Goal: Task Accomplishment & Management: Use online tool/utility

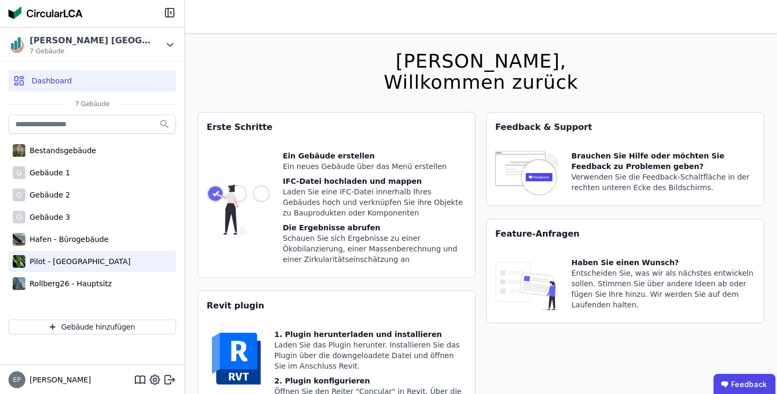
click at [75, 259] on div "Pilot - [GEOGRAPHIC_DATA]" at bounding box center [77, 261] width 105 height 11
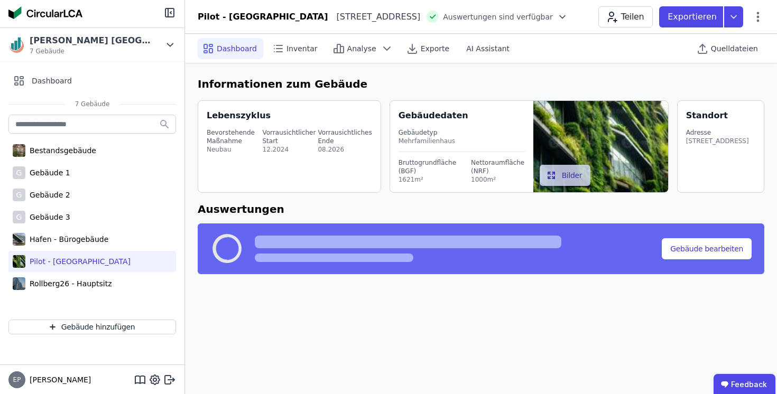
select select "*"
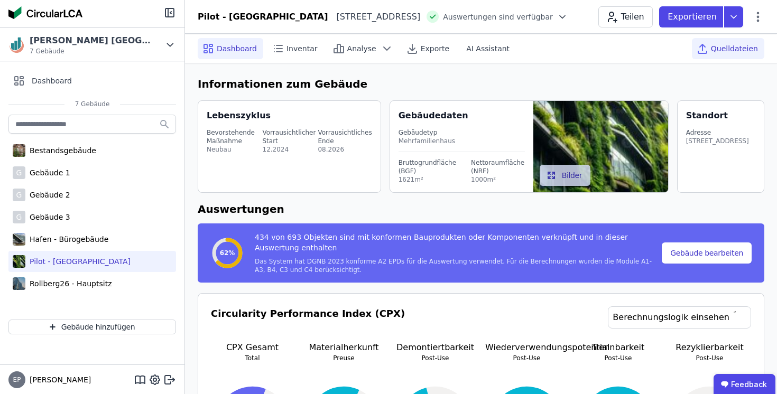
click at [741, 46] on span "Quelldateien" at bounding box center [734, 48] width 47 height 11
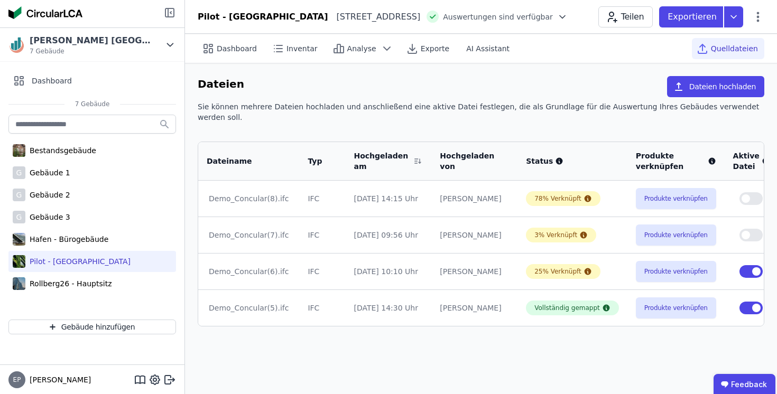
click at [171, 13] on icon at bounding box center [170, 13] width 1 height 2
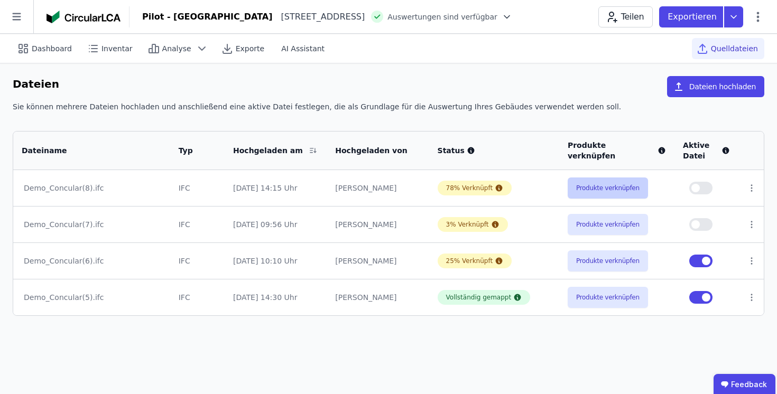
click at [577, 192] on button "Produkte verknüpfen" at bounding box center [608, 188] width 80 height 21
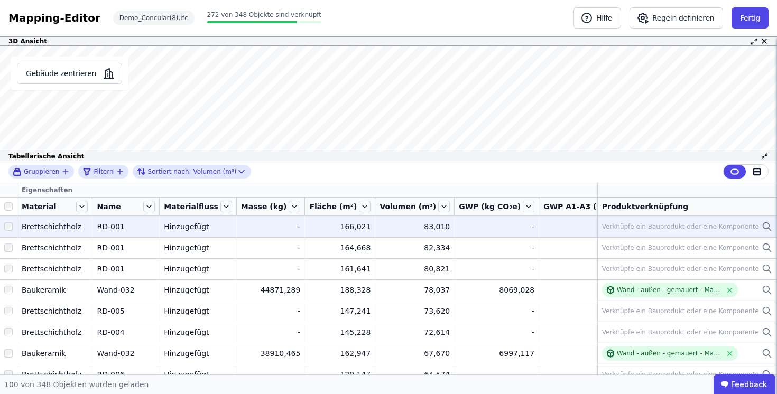
click at [732, 226] on div "Verknüpfe ein Bauprodukt oder eine Komponente" at bounding box center [680, 227] width 157 height 8
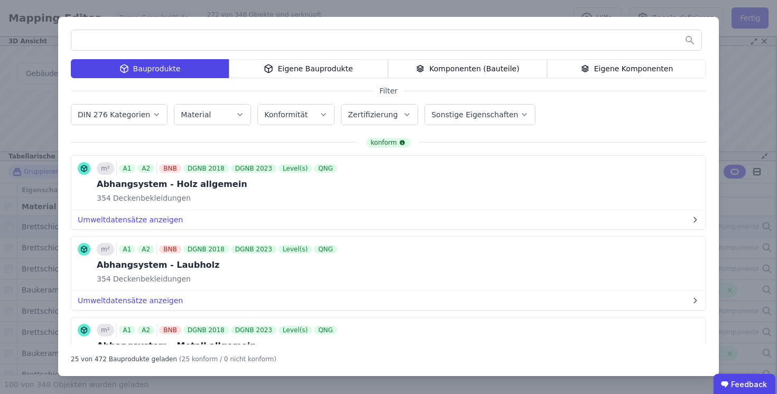
click at [747, 84] on div "Bauprodukte Eigene Bauprodukte Komponenten (Bauteile) Eigene Komponenten Filter…" at bounding box center [388, 197] width 777 height 394
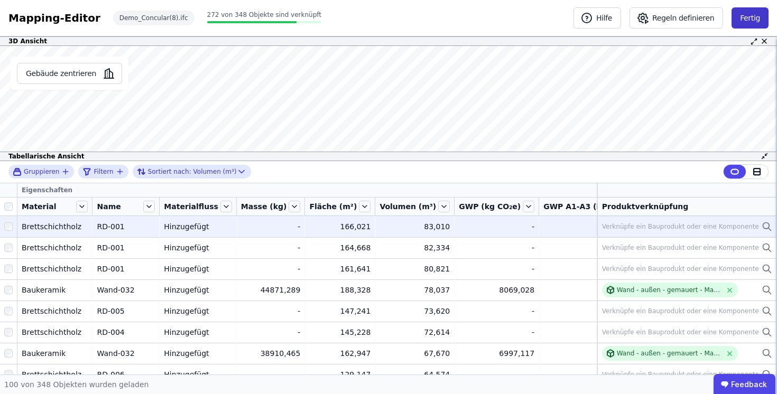
click at [756, 16] on button "Fertig" at bounding box center [750, 17] width 37 height 21
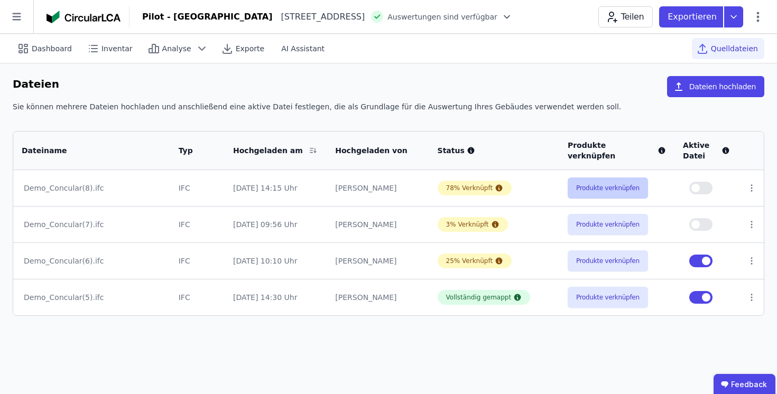
click at [576, 191] on button "Produkte verknüpfen" at bounding box center [608, 188] width 80 height 21
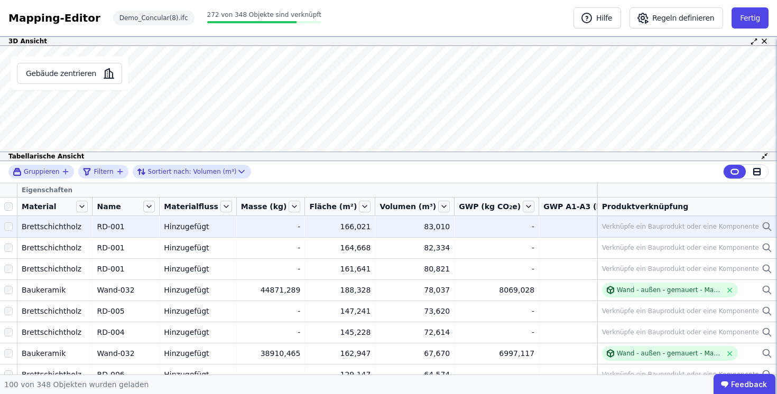
click at [759, 226] on div "Verknüpfe ein Bauprodukt oder eine Komponente" at bounding box center [687, 227] width 170 height 13
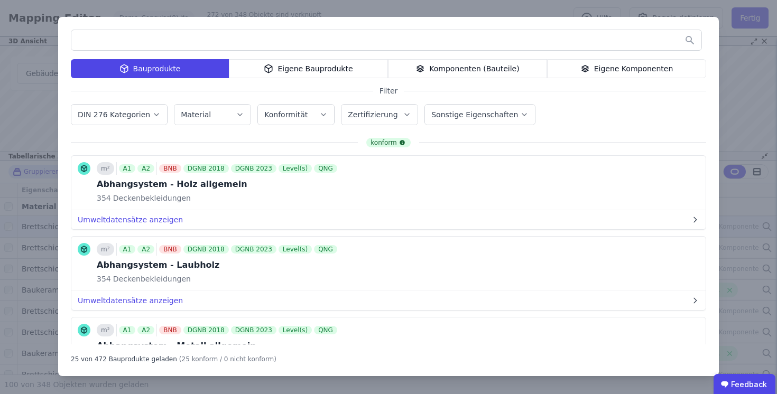
click at [32, 216] on div "Bauprodukte Eigene Bauprodukte Komponenten (Bauteile) Eigene Komponenten Filter…" at bounding box center [388, 197] width 777 height 394
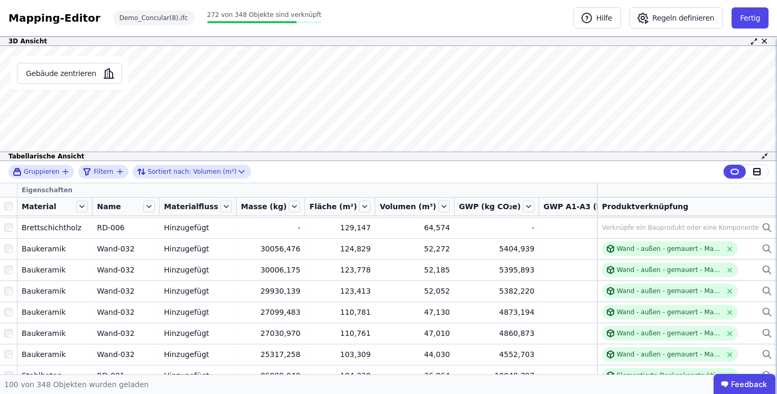
scroll to position [175, 0]
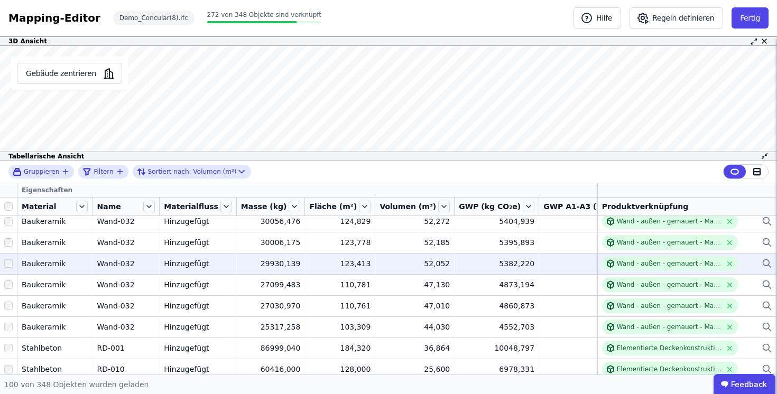
click at [757, 261] on div "Wand - außen - gemauert - Mauerziegel" at bounding box center [687, 263] width 170 height 15
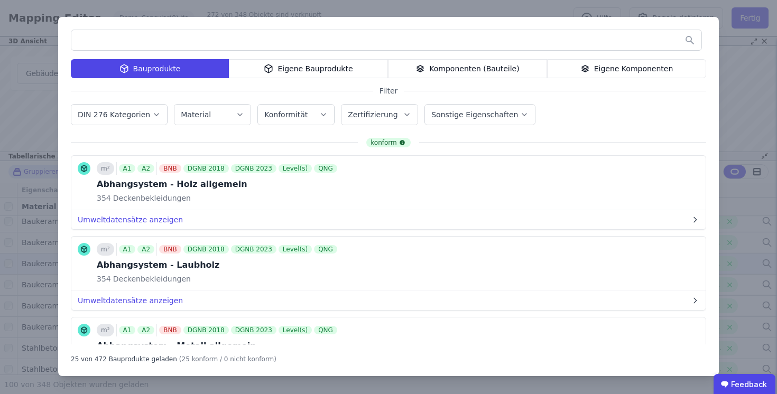
click at [481, 69] on div "Komponenten (Bauteile)" at bounding box center [467, 68] width 159 height 19
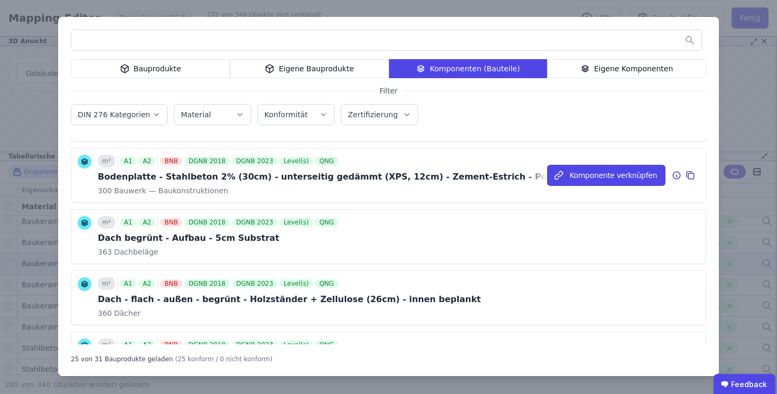
scroll to position [194, 0]
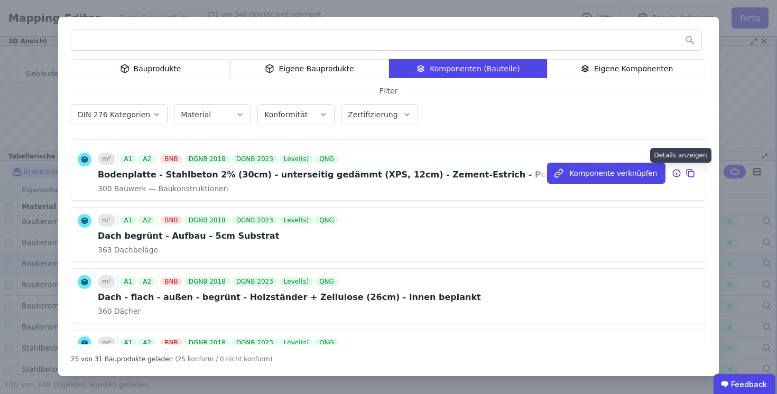
click at [677, 173] on icon at bounding box center [677, 173] width 10 height 13
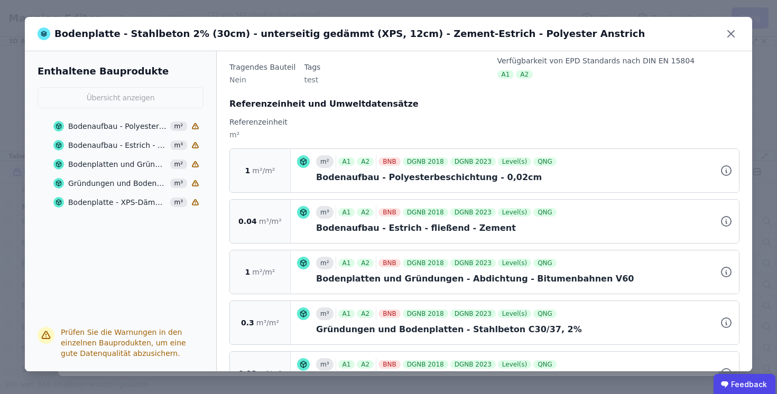
scroll to position [136, 0]
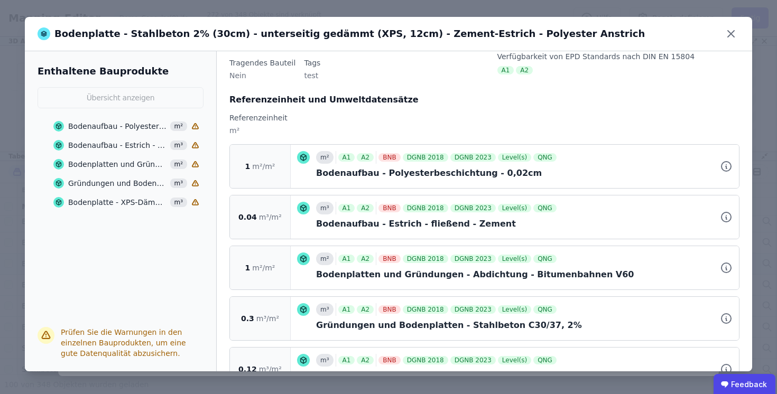
click at [97, 126] on div "Bodenaufbau - Polyesterbeschichtung - 0,02cm" at bounding box center [117, 126] width 99 height 11
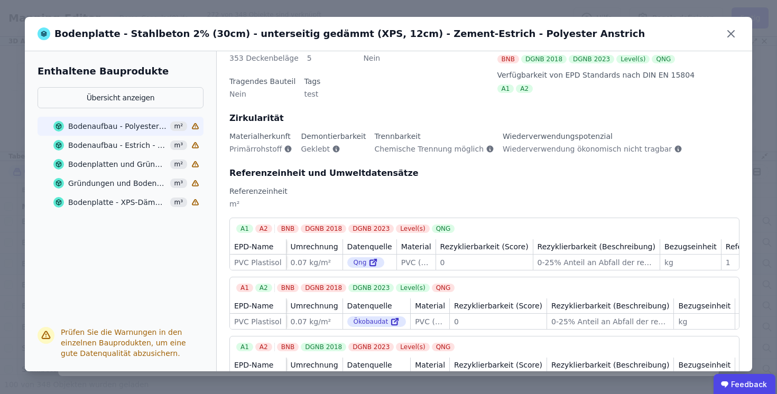
scroll to position [159, 0]
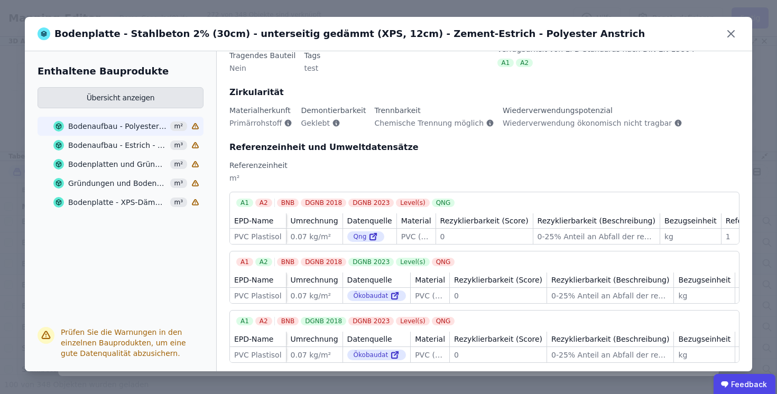
click at [113, 92] on button "Übersicht anzeigen" at bounding box center [121, 97] width 166 height 21
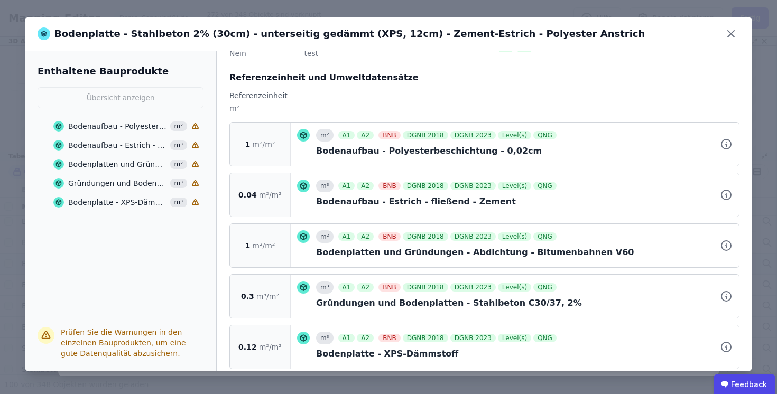
scroll to position [176, 0]
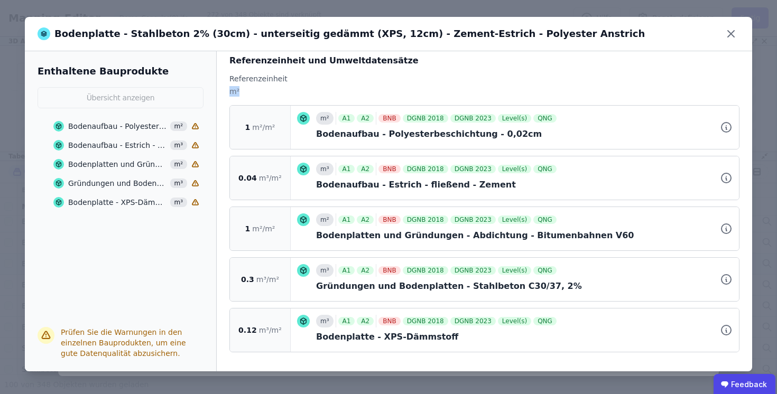
drag, startPoint x: 240, startPoint y: 91, endPoint x: 230, endPoint y: 91, distance: 10.6
click at [230, 91] on div "m²" at bounding box center [485, 95] width 510 height 19
click at [246, 92] on div "m²" at bounding box center [485, 95] width 510 height 19
click at [729, 34] on icon at bounding box center [731, 33] width 17 height 17
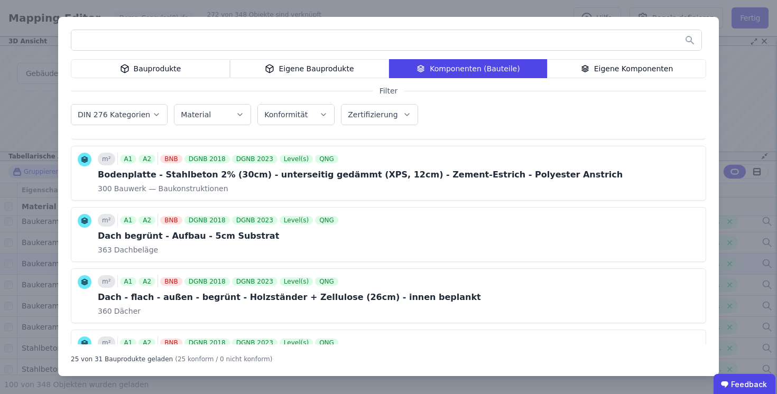
click at [476, 68] on div "Komponenten (Bauteile)" at bounding box center [468, 68] width 158 height 19
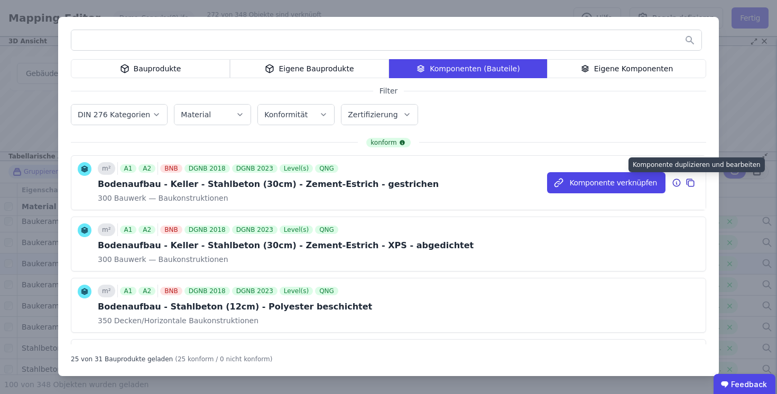
click at [694, 184] on icon at bounding box center [692, 184] width 6 height 6
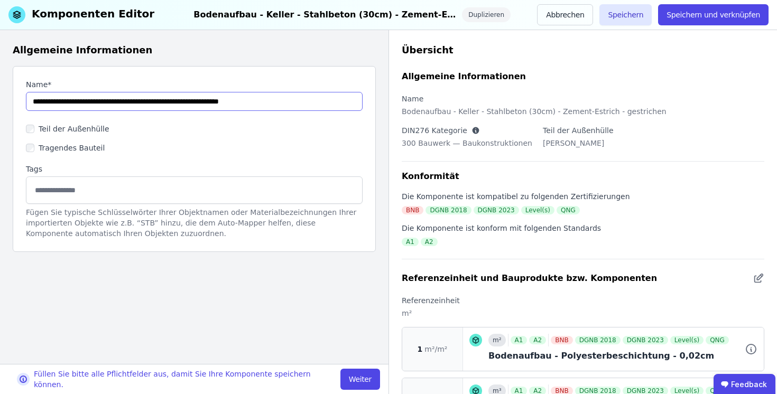
click at [137, 107] on input "string" at bounding box center [194, 101] width 337 height 19
click at [565, 12] on button "Abbrechen" at bounding box center [565, 14] width 56 height 21
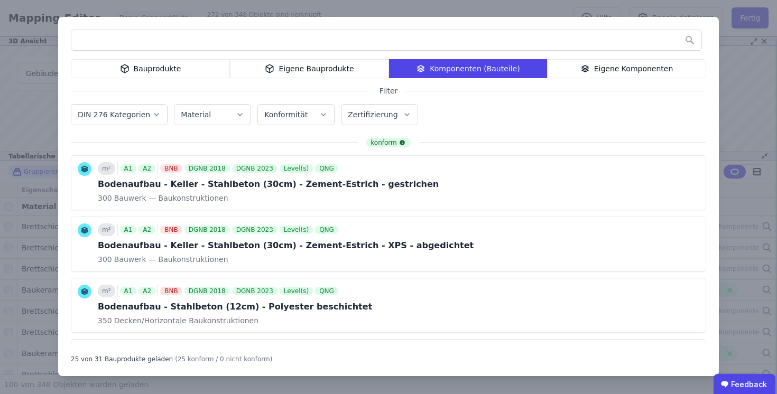
click at [635, 66] on div "Eigene Komponenten" at bounding box center [626, 68] width 159 height 19
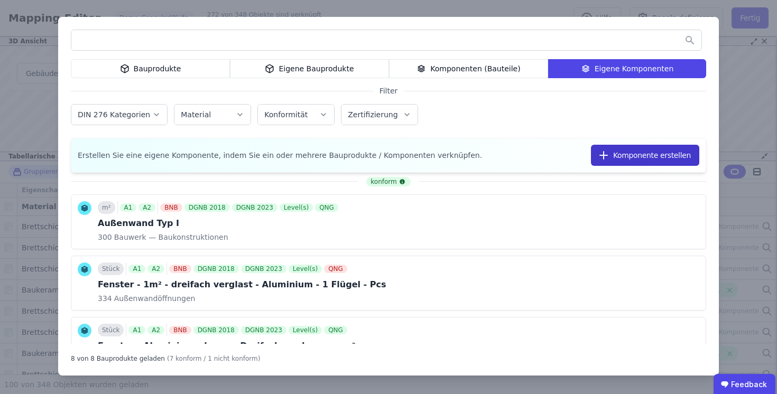
click at [656, 155] on button "Komponente erstellen" at bounding box center [645, 155] width 108 height 21
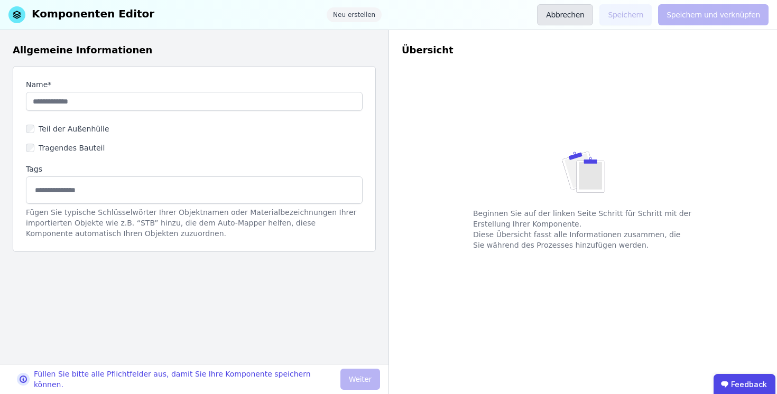
click at [560, 15] on button "Abbrechen" at bounding box center [565, 14] width 56 height 21
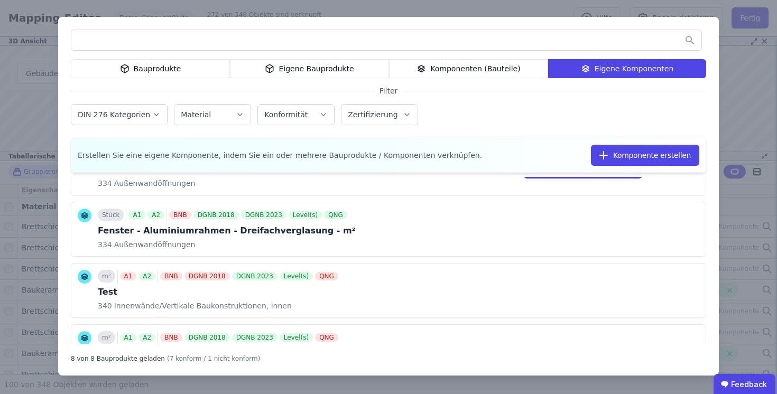
scroll to position [116, 0]
click at [171, 73] on div "Bauprodukte" at bounding box center [150, 68] width 159 height 19
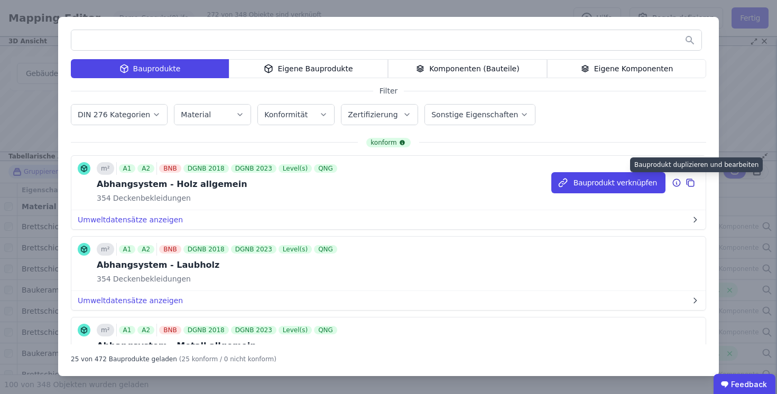
click at [690, 181] on icon at bounding box center [691, 183] width 10 height 13
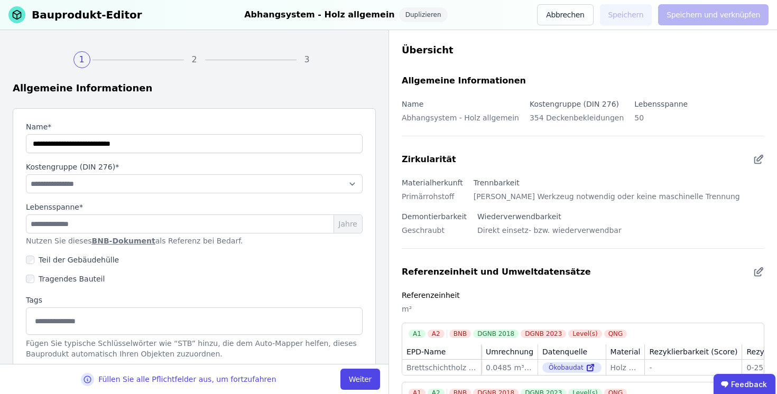
type input "**********"
select select "**********"
type input "**"
click at [571, 13] on button "Abbrechen" at bounding box center [565, 14] width 56 height 21
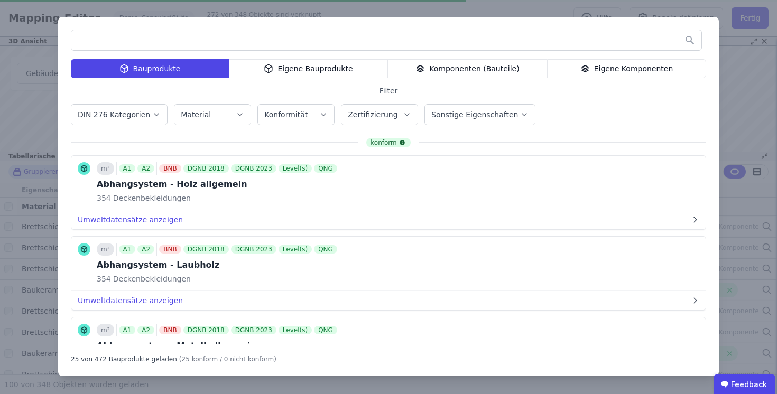
click at [324, 70] on div "Eigene Bauprodukte" at bounding box center [308, 68] width 159 height 19
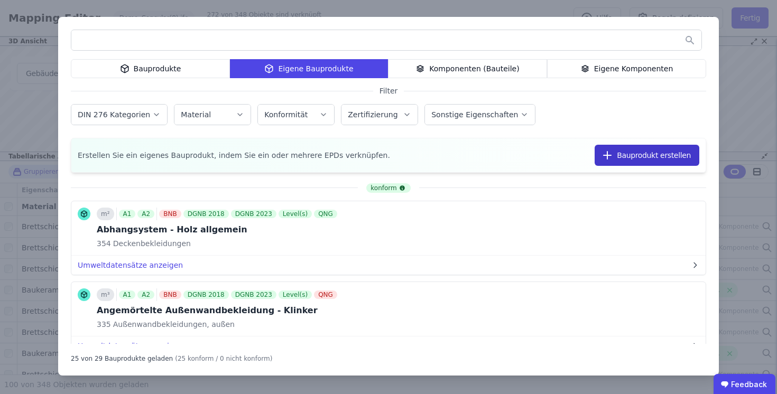
click at [660, 154] on button "Bauprodukt erstellen" at bounding box center [647, 155] width 105 height 21
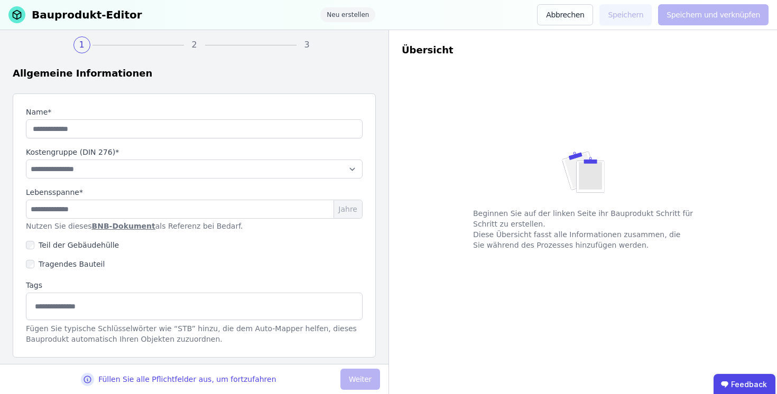
scroll to position [13, 0]
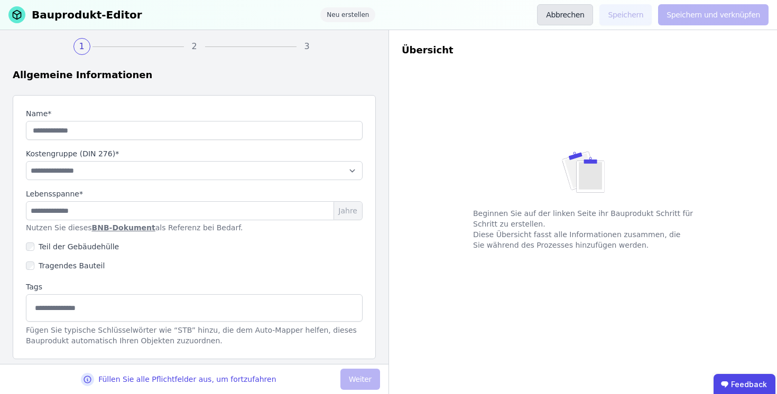
click at [575, 16] on button "Abbrechen" at bounding box center [565, 14] width 56 height 21
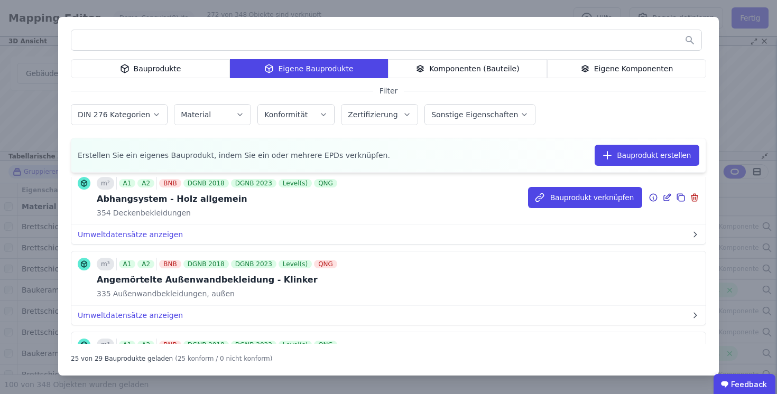
scroll to position [29, 0]
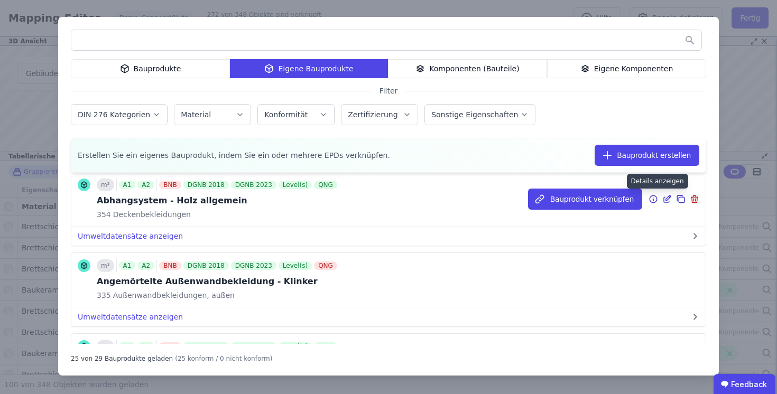
click at [654, 198] on icon at bounding box center [654, 199] width 10 height 13
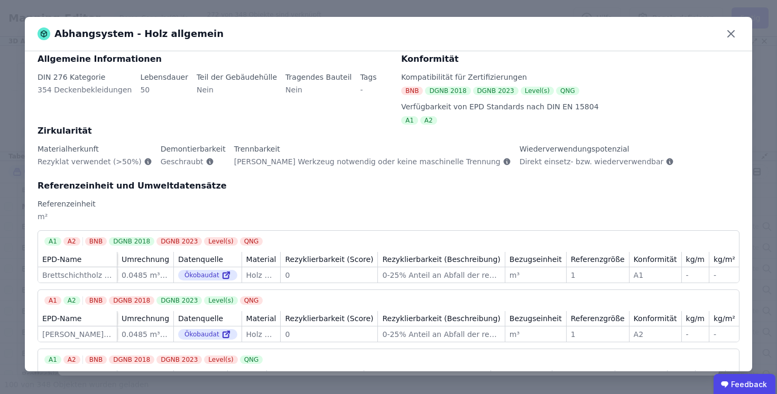
scroll to position [12, 0]
drag, startPoint x: 210, startPoint y: 30, endPoint x: 201, endPoint y: 32, distance: 9.8
click at [201, 32] on div "Abhangsystem - Holz allgemein" at bounding box center [389, 34] width 728 height 34
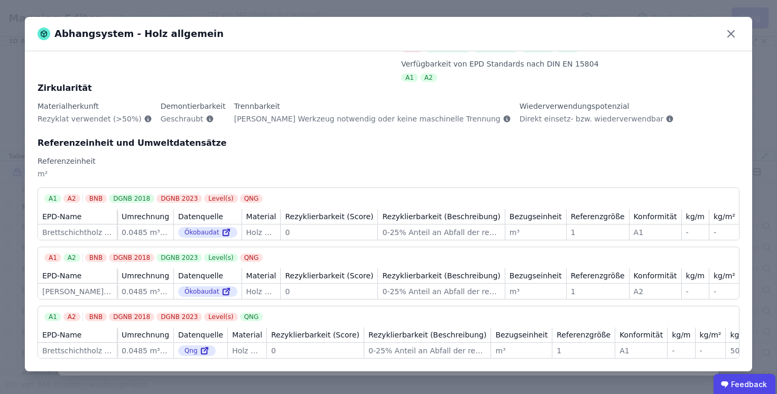
scroll to position [66, 0]
click at [53, 195] on div "A1" at bounding box center [52, 199] width 17 height 8
drag, startPoint x: 108, startPoint y: 188, endPoint x: 144, endPoint y: 187, distance: 36.0
click at [144, 195] on div "DGNB 2018" at bounding box center [131, 199] width 45 height 8
drag, startPoint x: 67, startPoint y: 250, endPoint x: 79, endPoint y: 250, distance: 12.7
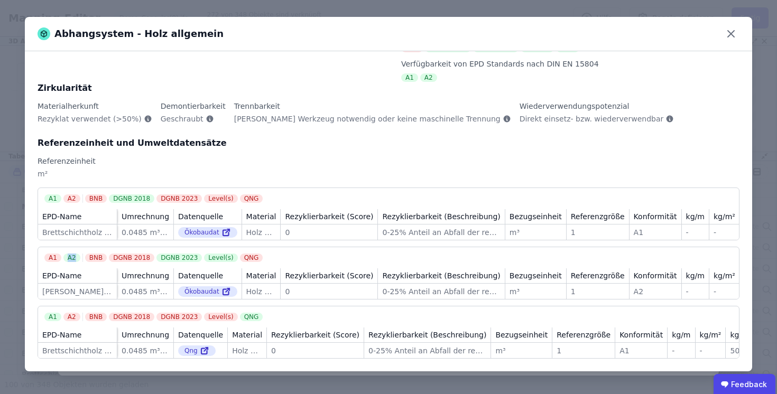
click at [79, 254] on div "A1 A2" at bounding box center [63, 258] width 38 height 8
drag, startPoint x: 157, startPoint y: 249, endPoint x: 198, endPoint y: 249, distance: 41.2
click at [198, 254] on div "BNB DGNB 2018 DGNB 2023 Level(s) QNG" at bounding box center [175, 258] width 180 height 8
click at [186, 33] on div "Abhangsystem - Holz allgemein" at bounding box center [131, 33] width 186 height 15
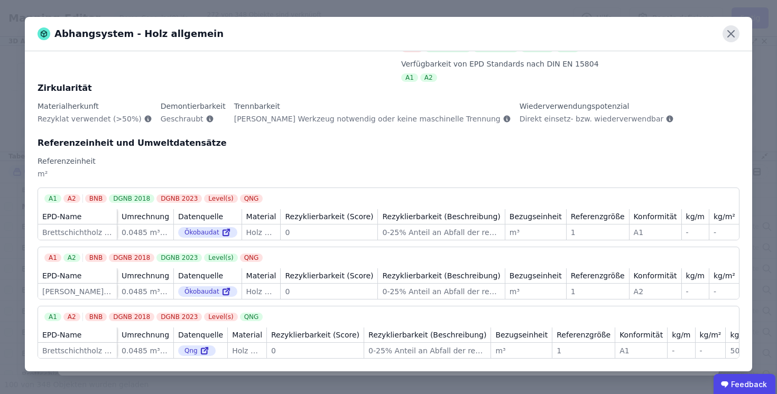
click at [723, 33] on icon at bounding box center [731, 33] width 17 height 17
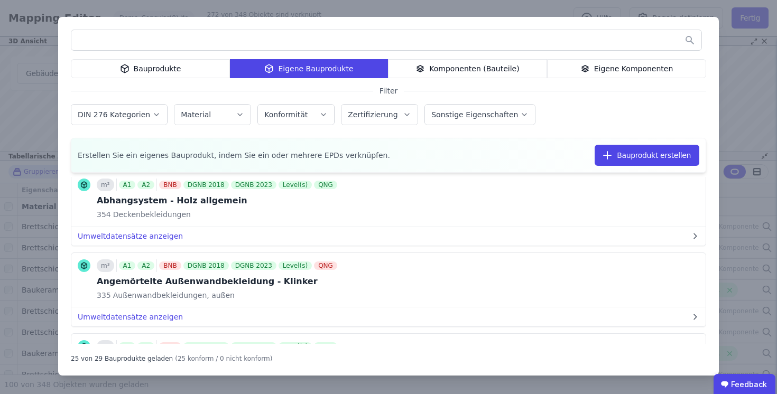
click at [171, 72] on div "Bauprodukte" at bounding box center [150, 68] width 159 height 19
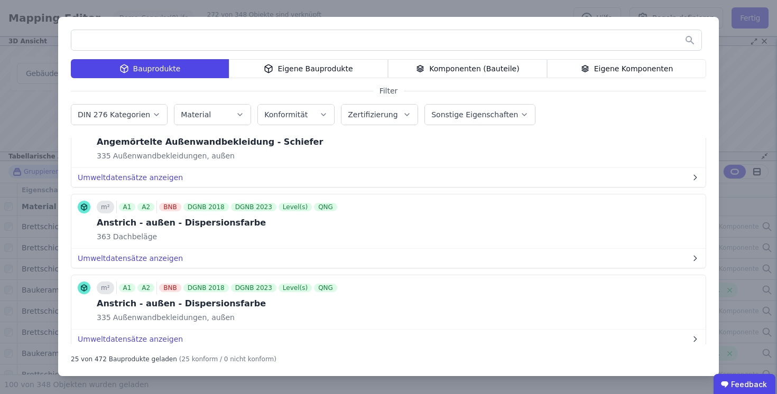
scroll to position [772, 0]
click at [337, 67] on div "Eigene Bauprodukte" at bounding box center [308, 68] width 159 height 19
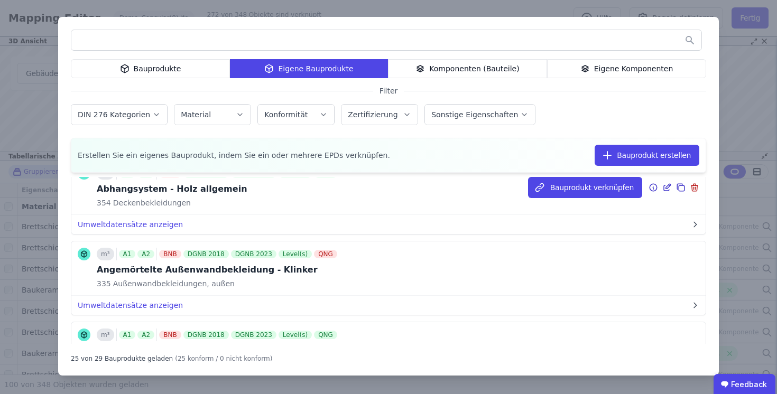
scroll to position [40, 0]
click at [682, 189] on icon at bounding box center [681, 188] width 10 height 13
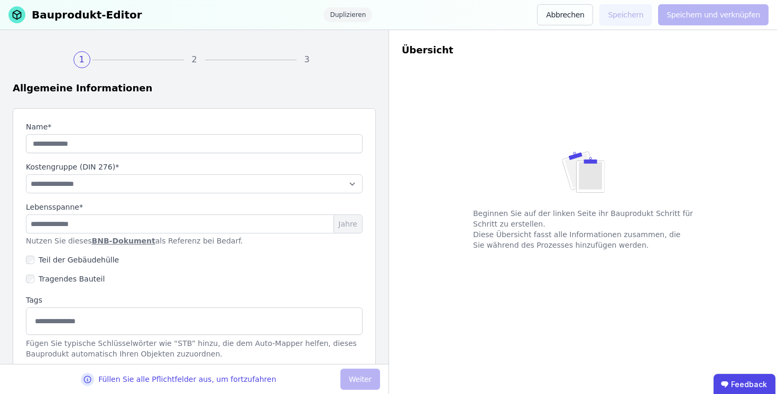
type input "**********"
select select "**********"
type input "**"
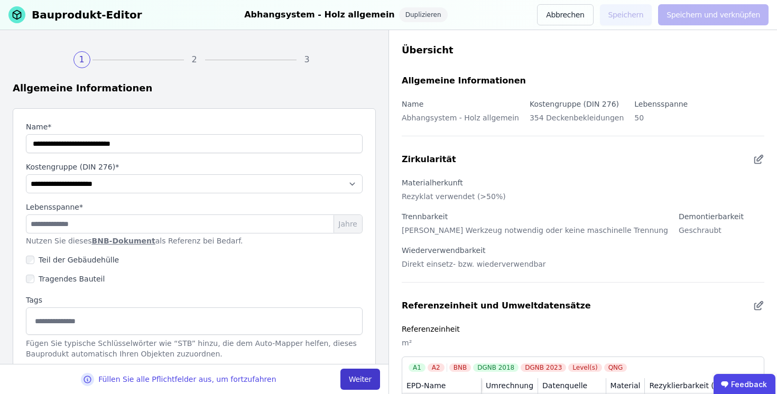
click at [361, 382] on button "Weiter" at bounding box center [361, 379] width 40 height 21
select select "**********"
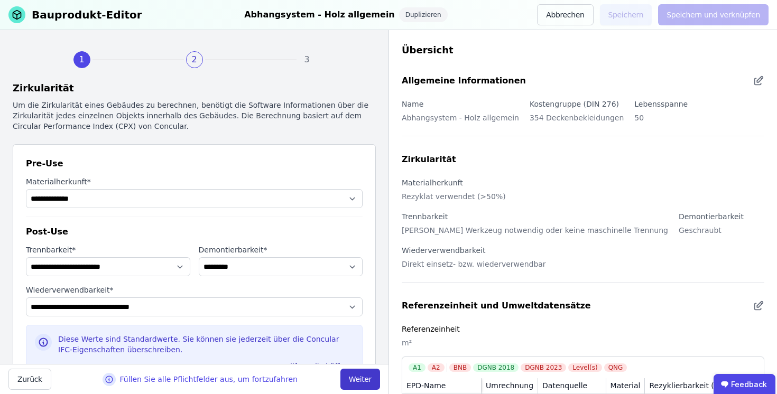
click at [368, 384] on button "Weiter" at bounding box center [361, 379] width 40 height 21
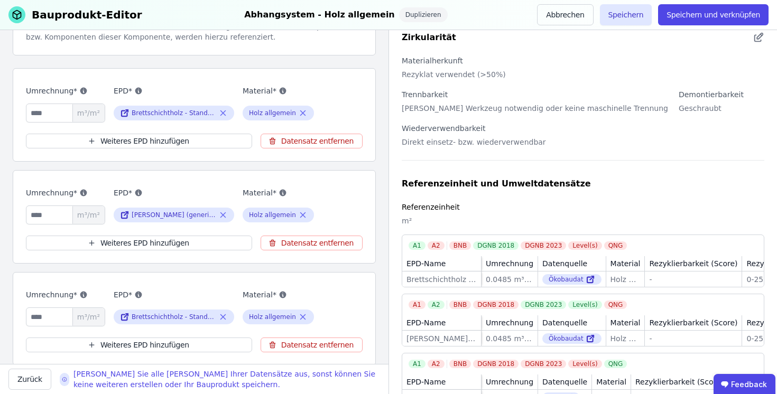
scroll to position [129, 0]
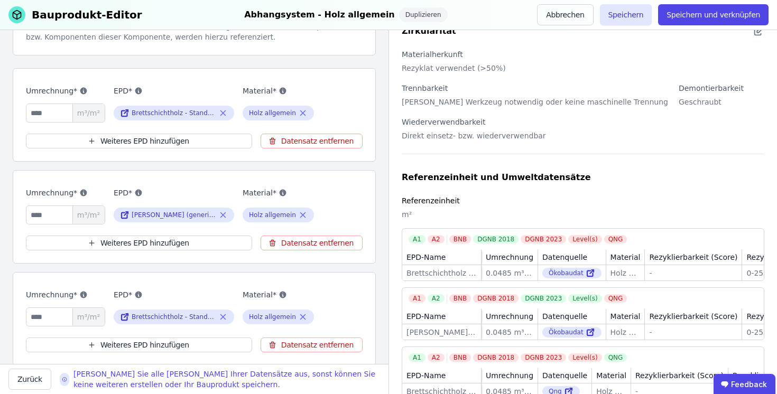
click at [435, 252] on div "EPD-Name" at bounding box center [426, 257] width 39 height 11
click at [306, 112] on div "Holz allgemein" at bounding box center [278, 113] width 71 height 15
click at [221, 112] on icon at bounding box center [223, 113] width 10 height 13
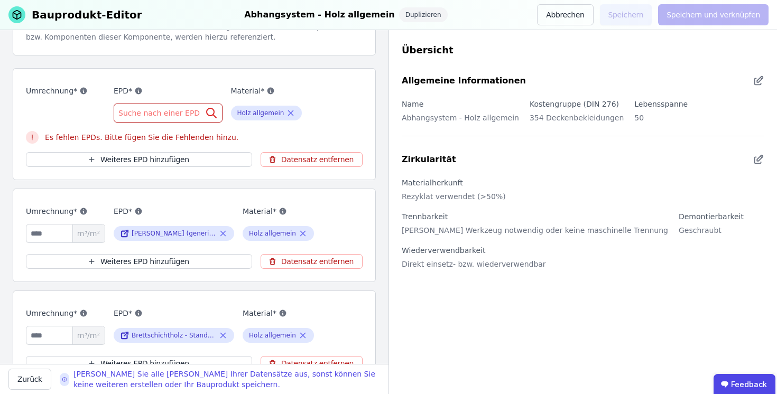
scroll to position [0, 0]
click at [169, 111] on span "Suche nach einer EPD" at bounding box center [160, 113] width 84 height 11
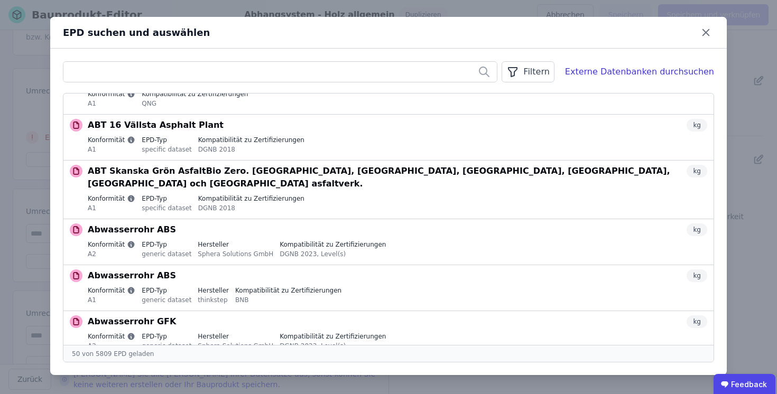
scroll to position [2035, 0]
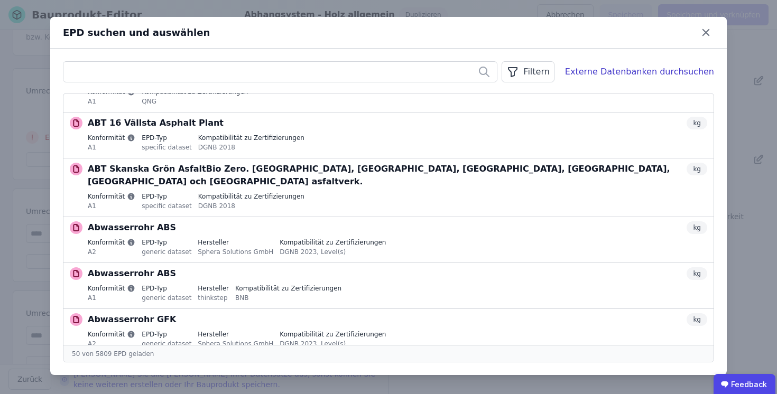
click at [235, 75] on input "text" at bounding box center [280, 71] width 434 height 19
click at [534, 74] on div "Filtern" at bounding box center [528, 71] width 52 height 21
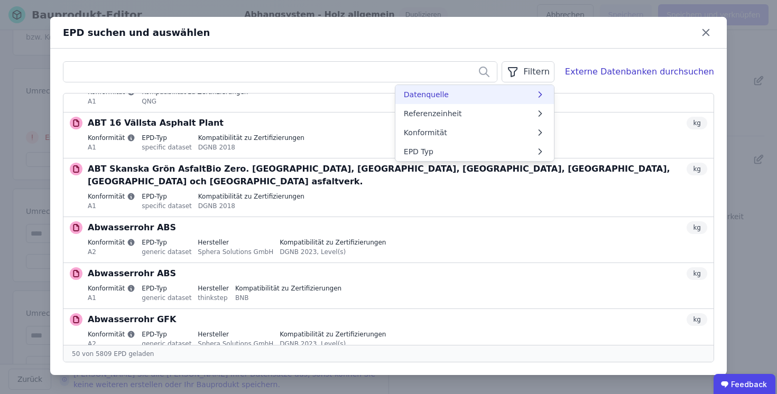
click at [443, 95] on span "Datenquelle" at bounding box center [426, 94] width 45 height 11
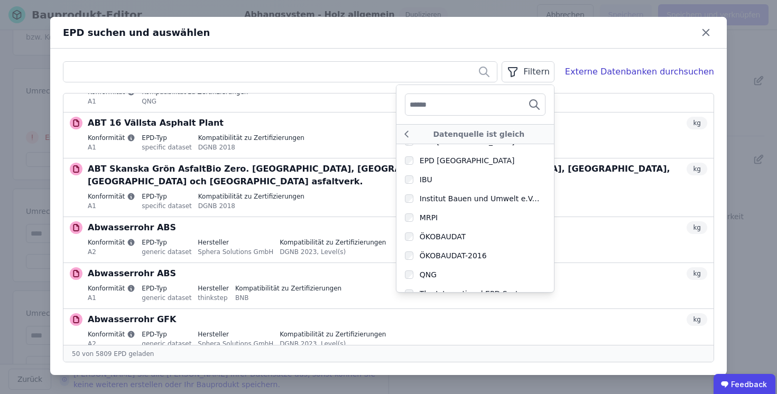
scroll to position [233, 0]
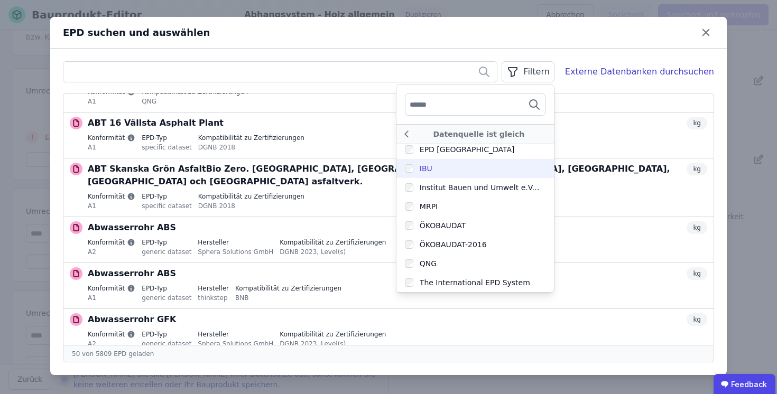
click at [433, 171] on div "IBU" at bounding box center [426, 168] width 13 height 11
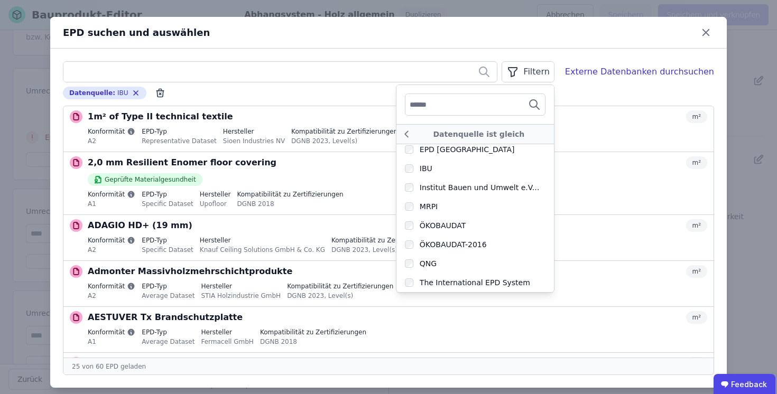
click at [399, 42] on div "EPD suchen und auswählen" at bounding box center [388, 33] width 677 height 32
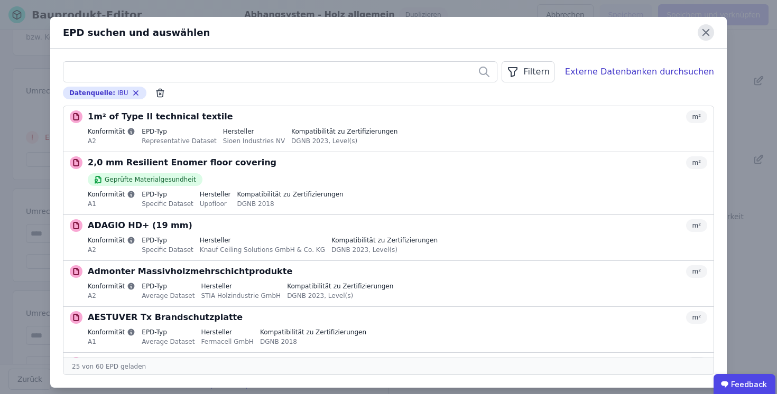
click at [708, 32] on icon at bounding box center [706, 32] width 16 height 16
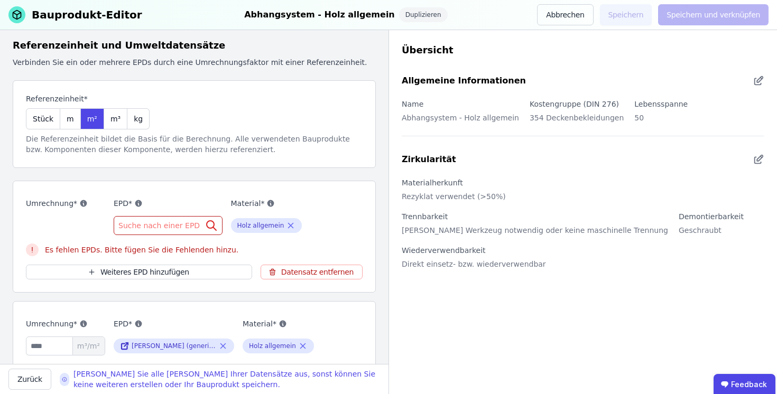
scroll to position [42, 0]
click at [197, 222] on div "Suche nach einer EPD" at bounding box center [168, 226] width 109 height 19
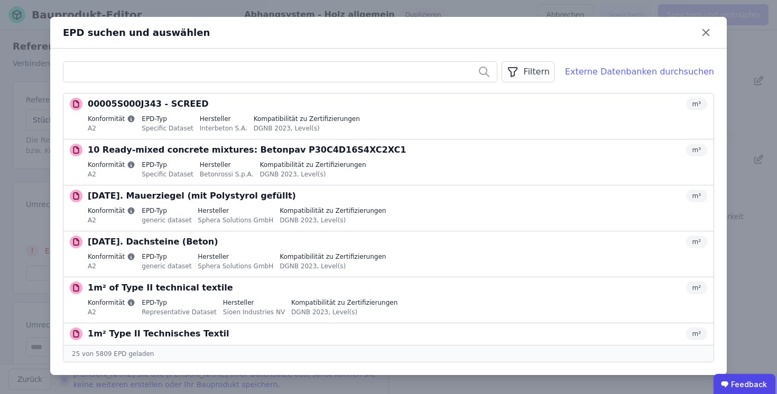
click at [609, 72] on div "Externe Datenbanken durchsuchen" at bounding box center [639, 72] width 149 height 13
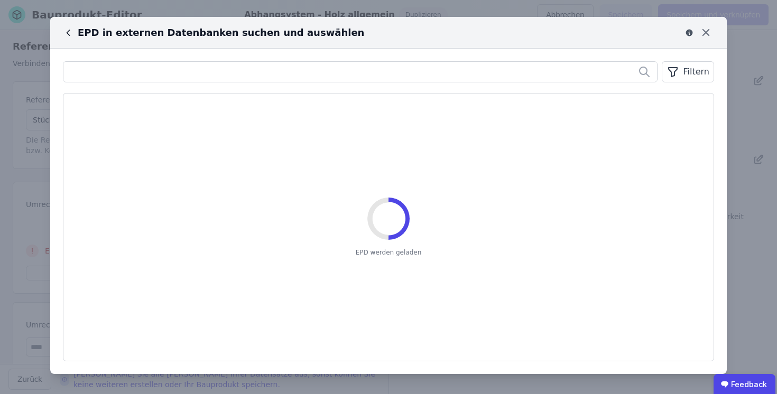
click at [68, 29] on icon at bounding box center [68, 32] width 11 height 11
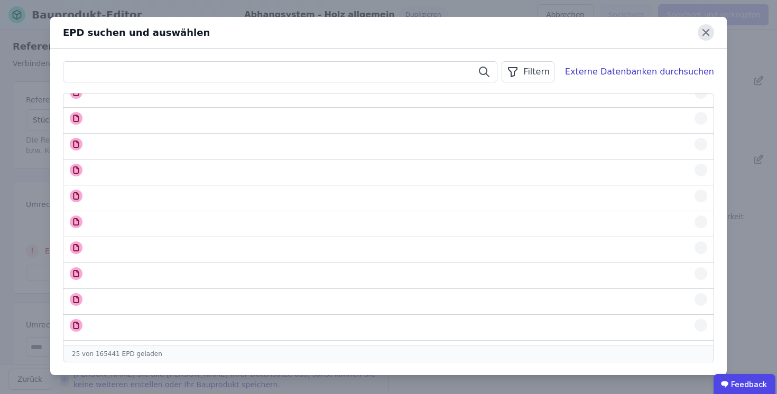
scroll to position [107, 0]
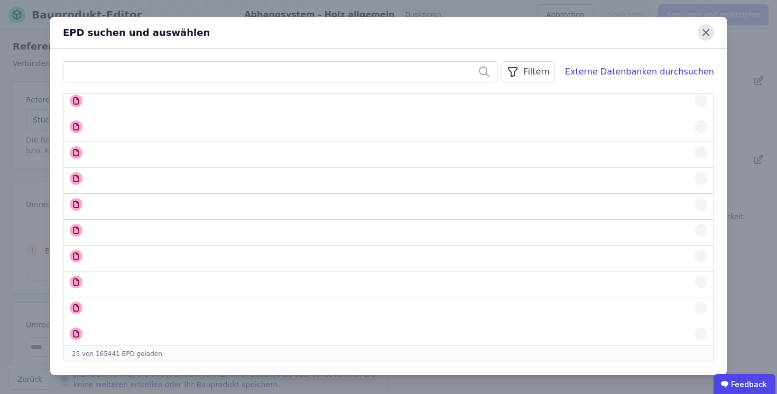
click at [706, 34] on icon at bounding box center [706, 32] width 16 height 16
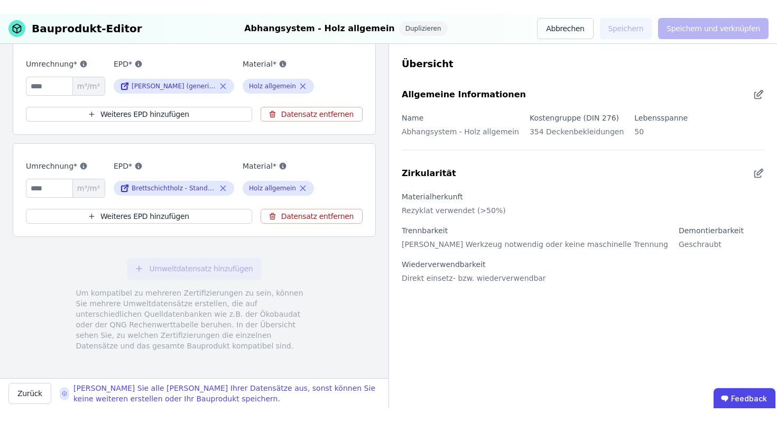
scroll to position [323, 0]
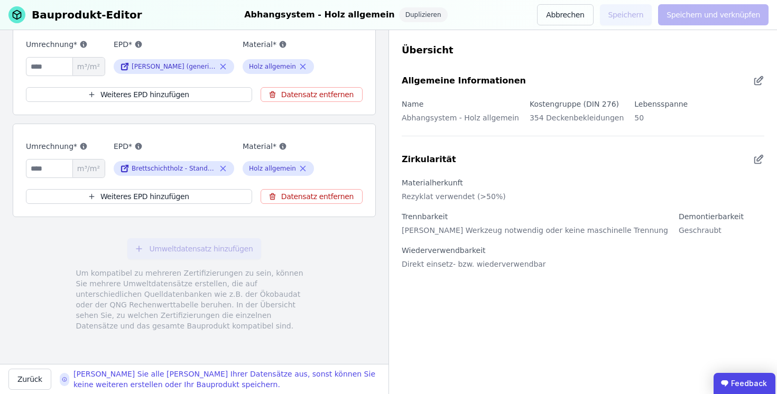
click at [744, 385] on ubdiv "Feedback" at bounding box center [745, 383] width 62 height 21
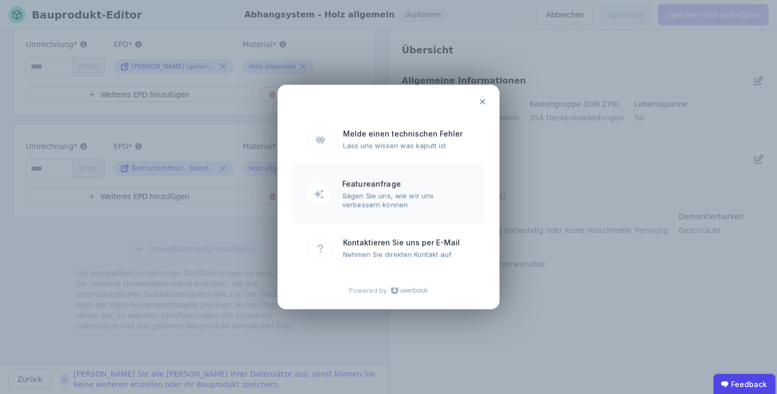
click at [364, 188] on ubdiv "Featureanfrage" at bounding box center [407, 183] width 130 height 9
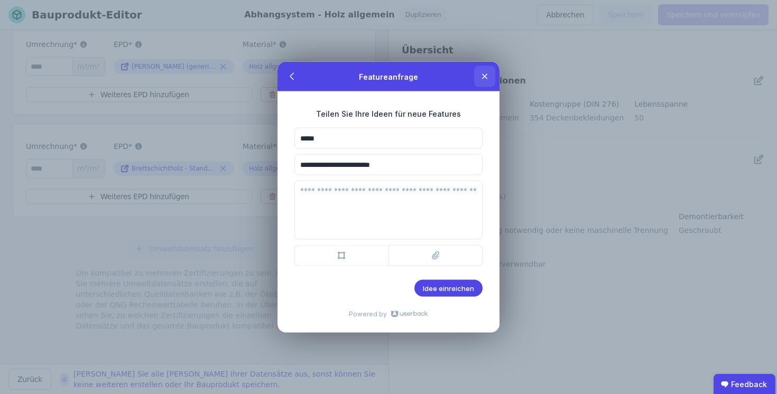
click at [486, 76] on icon at bounding box center [485, 76] width 8 height 8
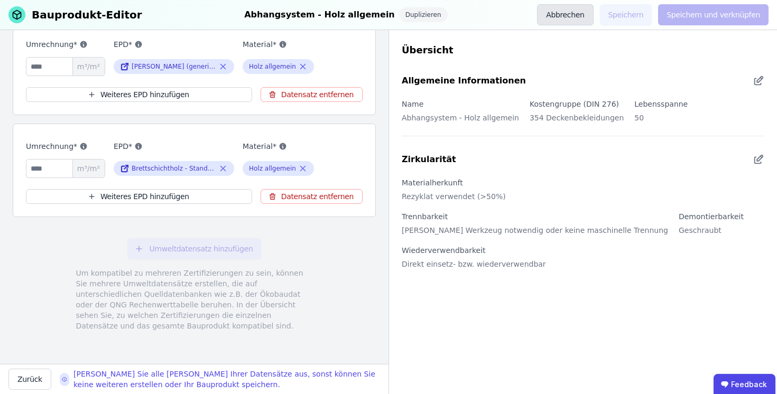
click at [574, 15] on button "Abbrechen" at bounding box center [565, 14] width 56 height 21
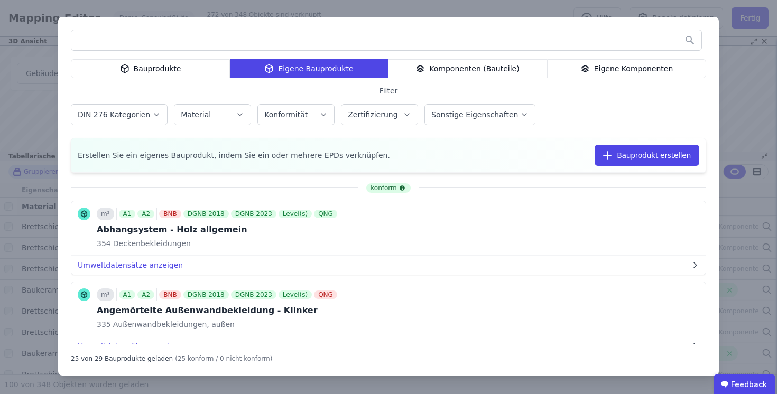
click at [759, 107] on div "Bauprodukte Eigene Bauprodukte Komponenten (Bauteile) Eigene Komponenten Filter…" at bounding box center [388, 197] width 777 height 394
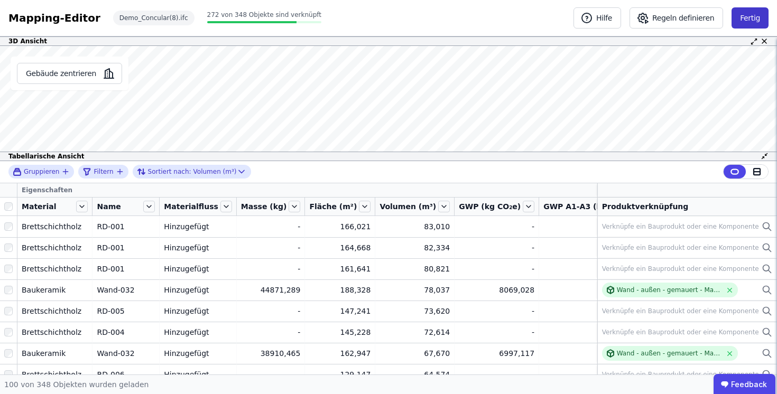
click at [751, 14] on button "Fertig" at bounding box center [750, 17] width 37 height 21
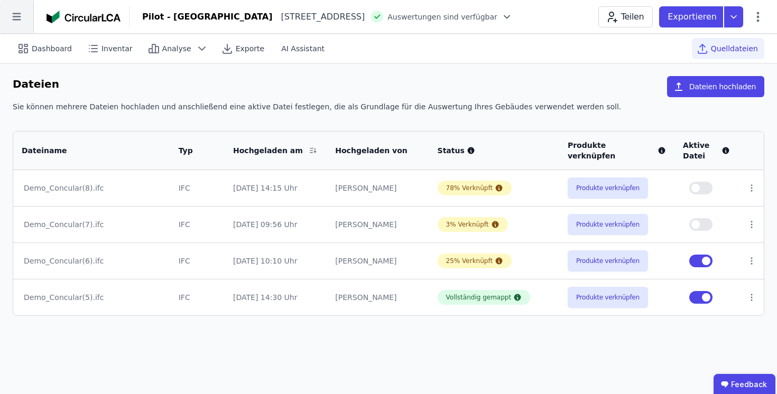
click at [19, 17] on icon at bounding box center [16, 16] width 8 height 7
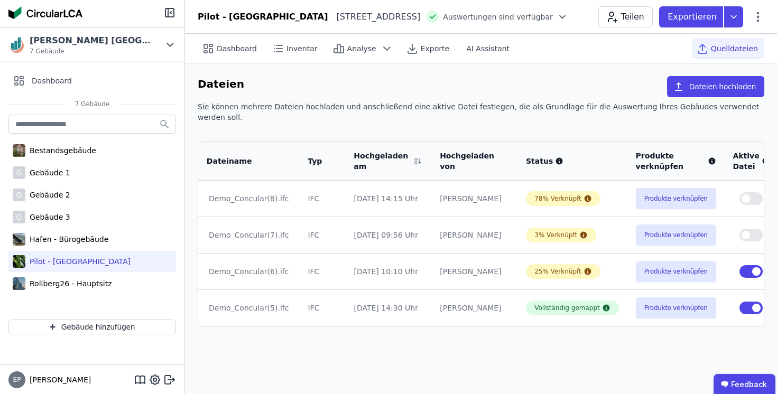
click at [120, 377] on div "EP [PERSON_NAME]" at bounding box center [92, 380] width 185 height 30
click at [102, 371] on div "EP [PERSON_NAME]" at bounding box center [92, 380] width 185 height 30
click at [139, 380] on icon at bounding box center [140, 380] width 13 height 13
